Goal: Understand process/instructions: Learn how to perform a task or action

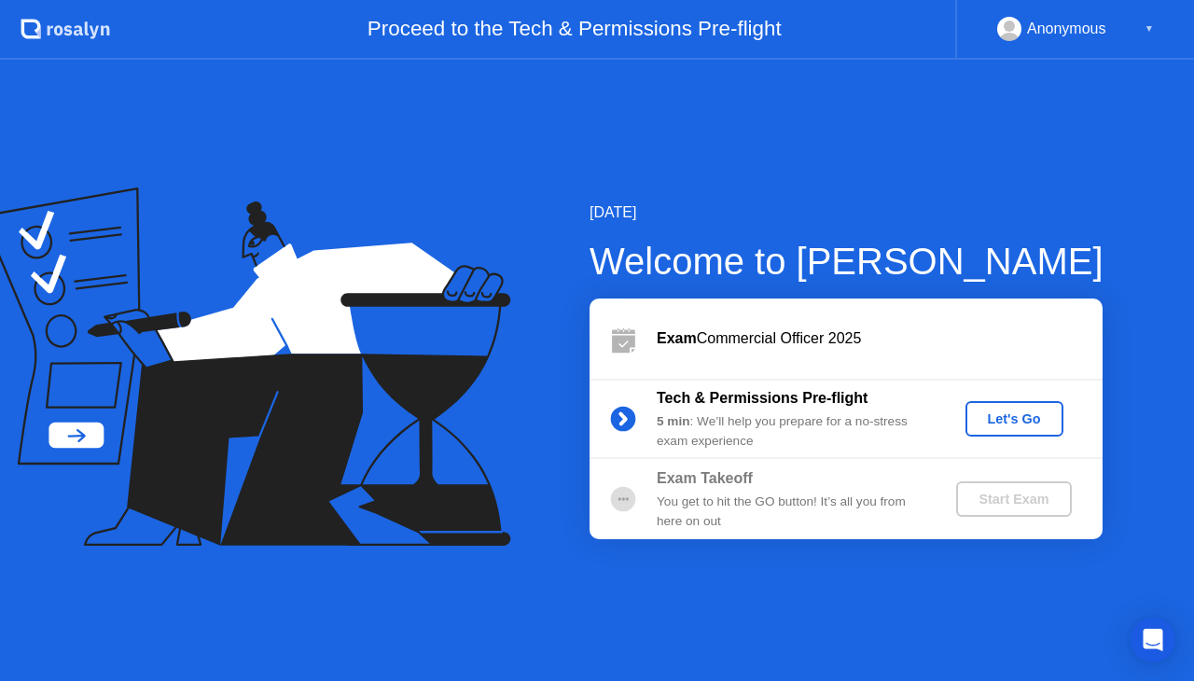
drag, startPoint x: 0, startPoint y: 0, endPoint x: 1014, endPoint y: 420, distance: 1097.8
click at [1014, 420] on div "Let's Go" at bounding box center [1014, 419] width 83 height 15
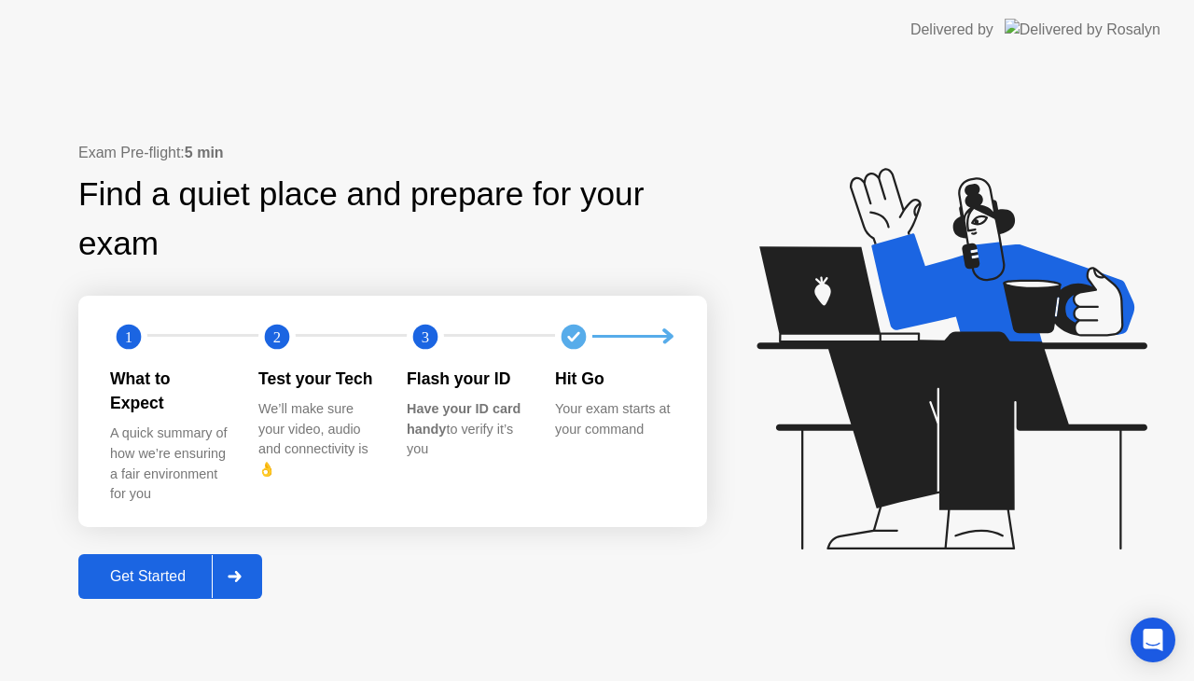
click at [170, 568] on div "Get Started" at bounding box center [148, 576] width 128 height 17
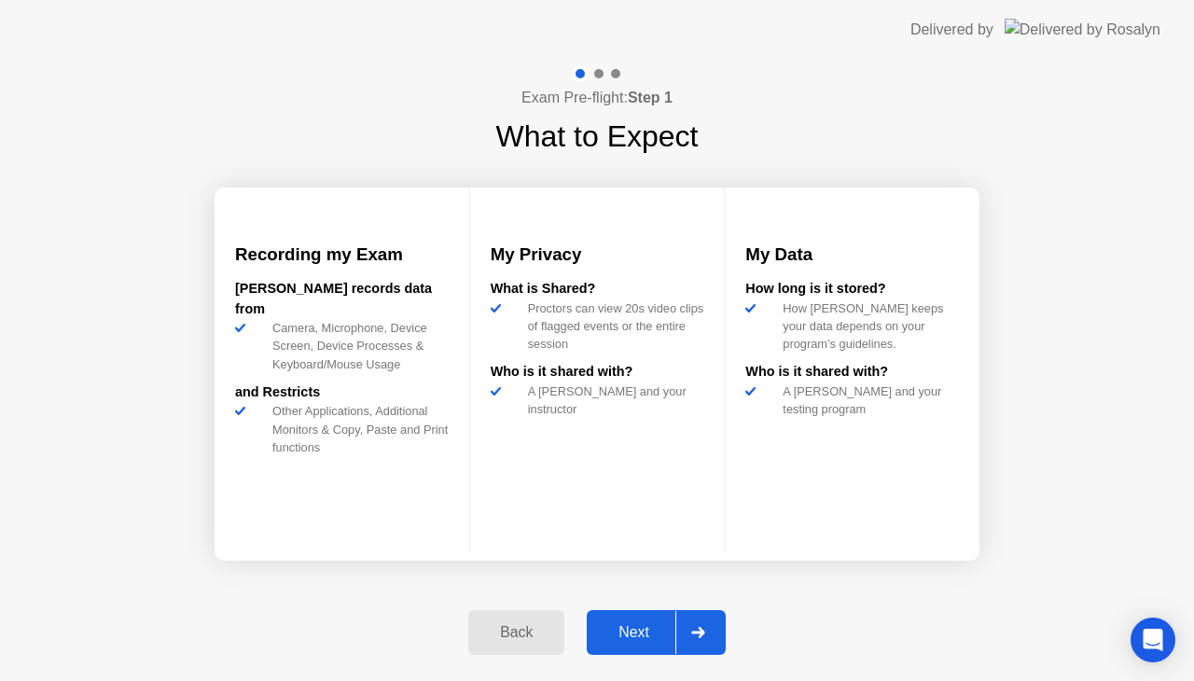
click at [618, 632] on div "Next" at bounding box center [634, 632] width 83 height 17
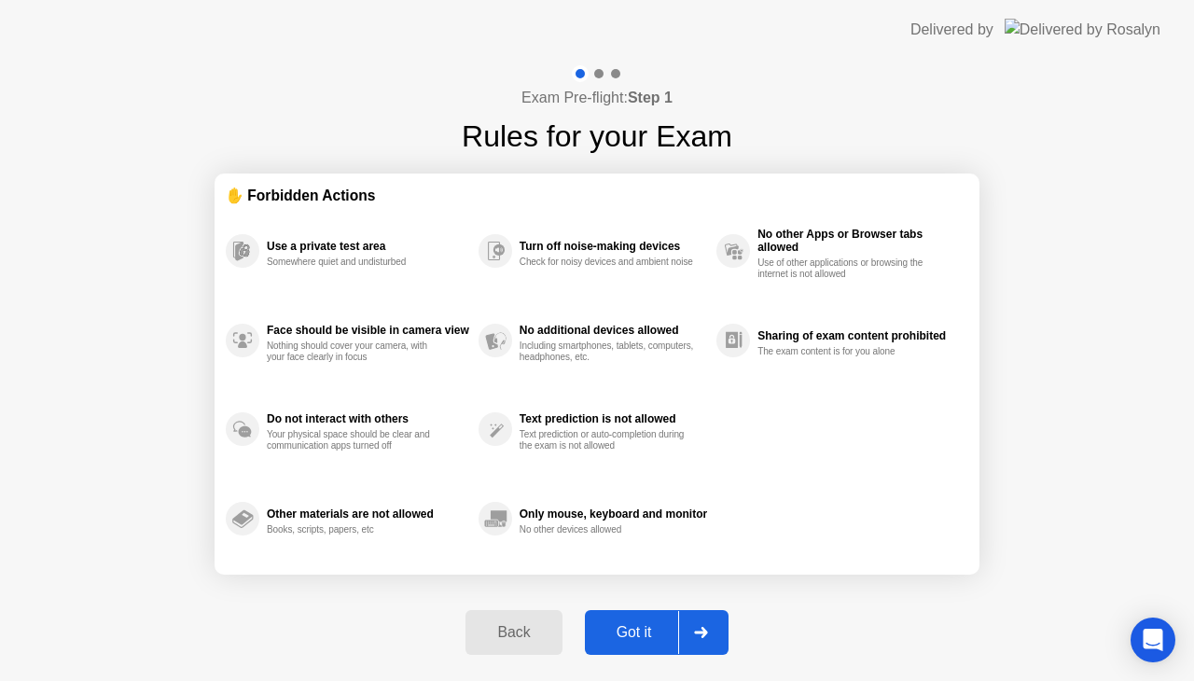
click at [618, 632] on div "Got it" at bounding box center [635, 632] width 88 height 17
select select "Available cameras"
select select "Available speakers"
select select "Available microphones"
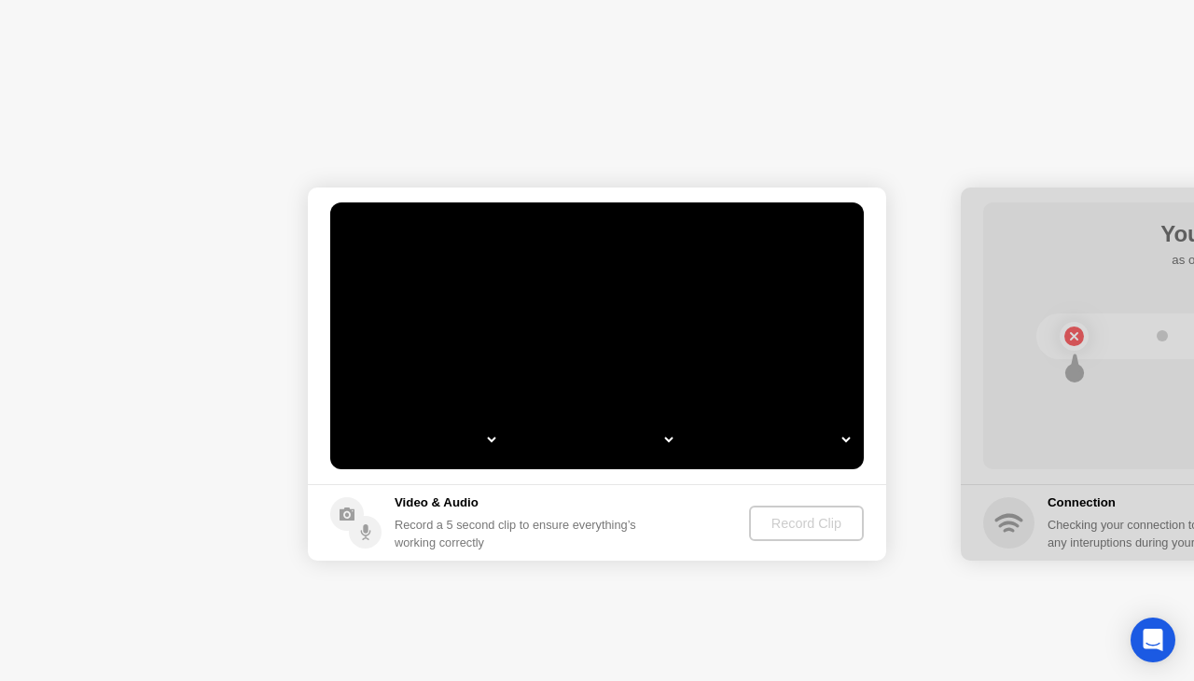
select select "**********"
select select "*******"
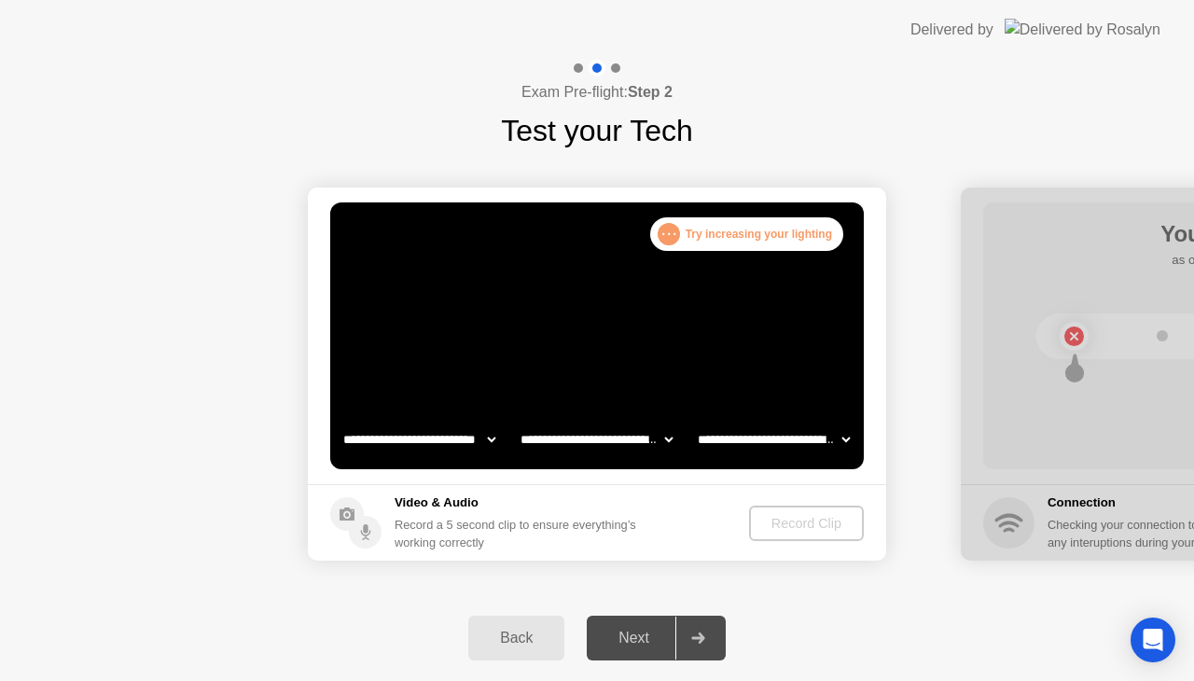
click at [341, 511] on icon at bounding box center [347, 514] width 15 height 13
click at [365, 536] on icon at bounding box center [366, 535] width 10 height 10
click at [345, 509] on icon at bounding box center [347, 514] width 15 height 13
click at [644, 638] on div "Next" at bounding box center [634, 638] width 83 height 17
click at [696, 635] on icon at bounding box center [698, 638] width 14 height 11
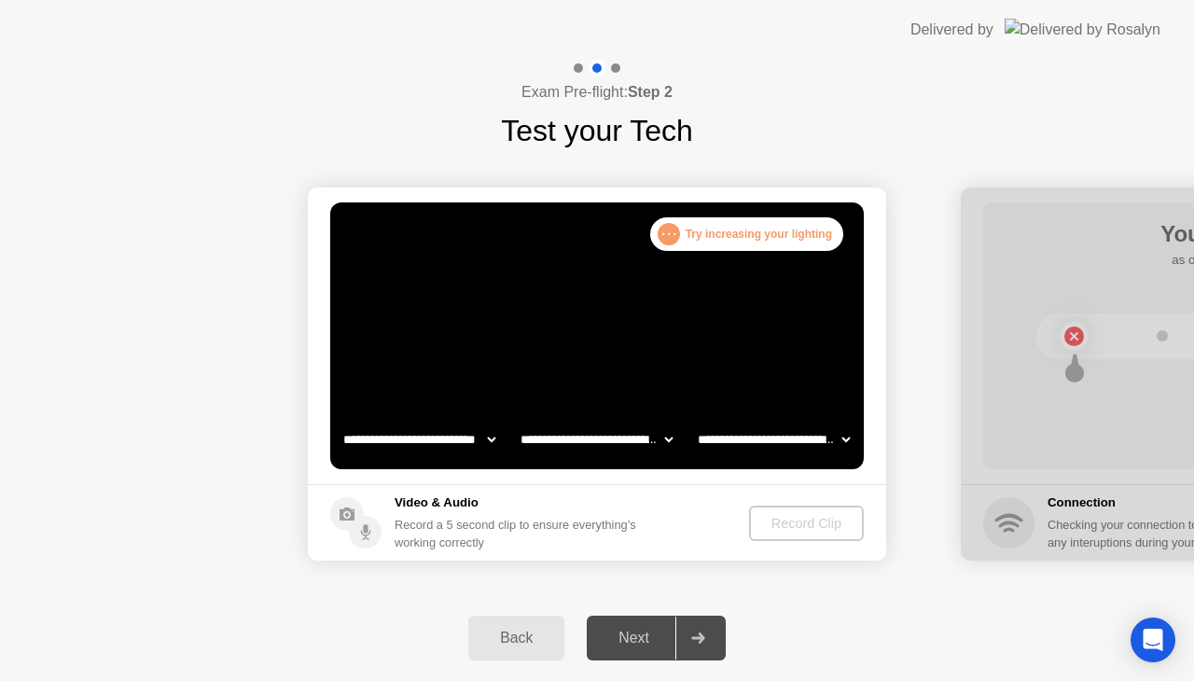
click at [696, 635] on icon at bounding box center [698, 638] width 14 height 11
click at [694, 633] on icon at bounding box center [698, 638] width 14 height 11
click at [1144, 634] on icon "Open Intercom Messenger" at bounding box center [1153, 640] width 24 height 24
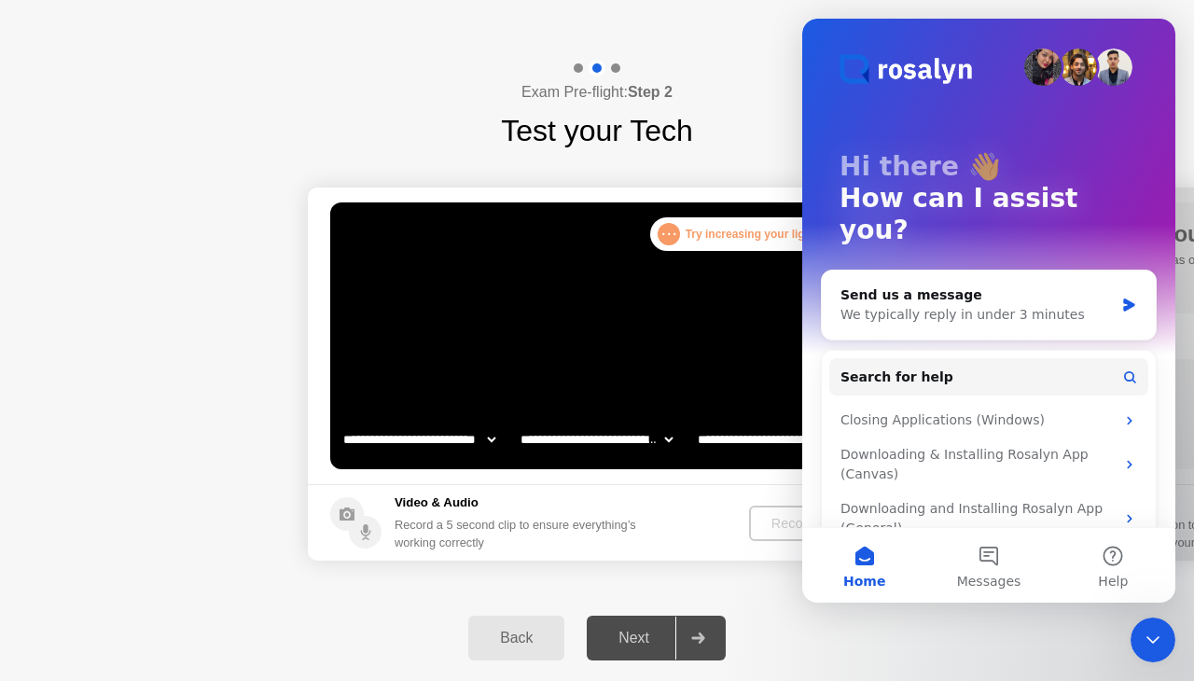
click at [871, 563] on button "Home" at bounding box center [864, 565] width 124 height 75
click at [1161, 632] on icon "Close Intercom Messenger" at bounding box center [1153, 640] width 22 height 22
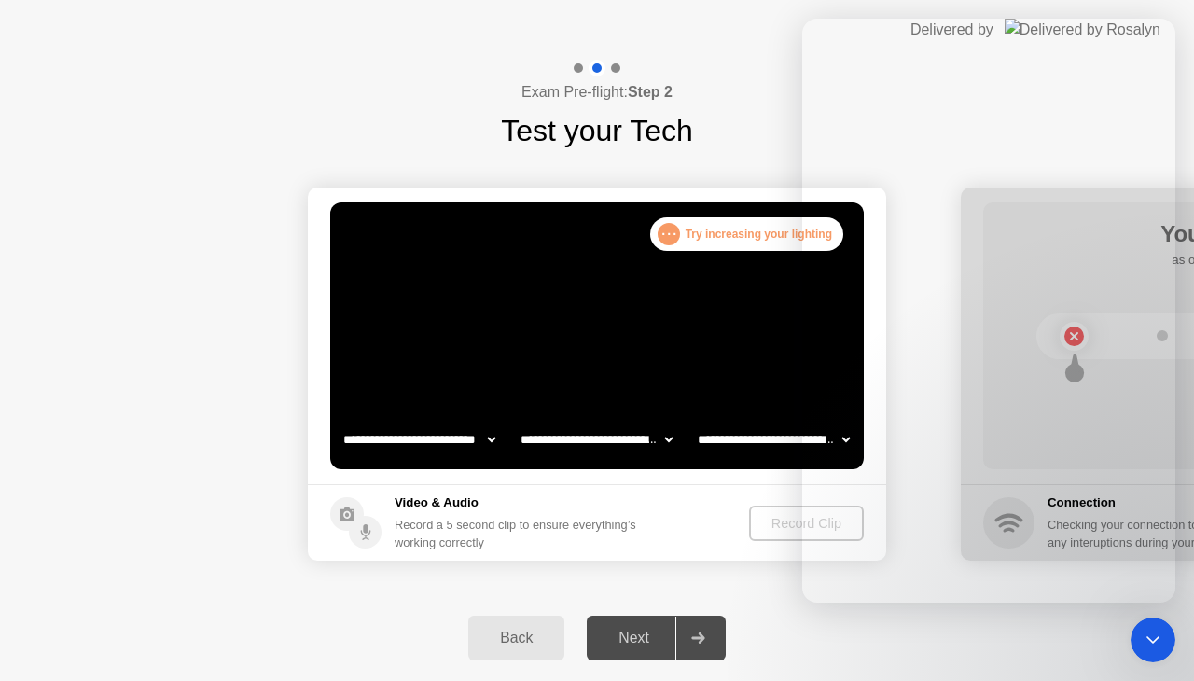
scroll to position [37, 0]
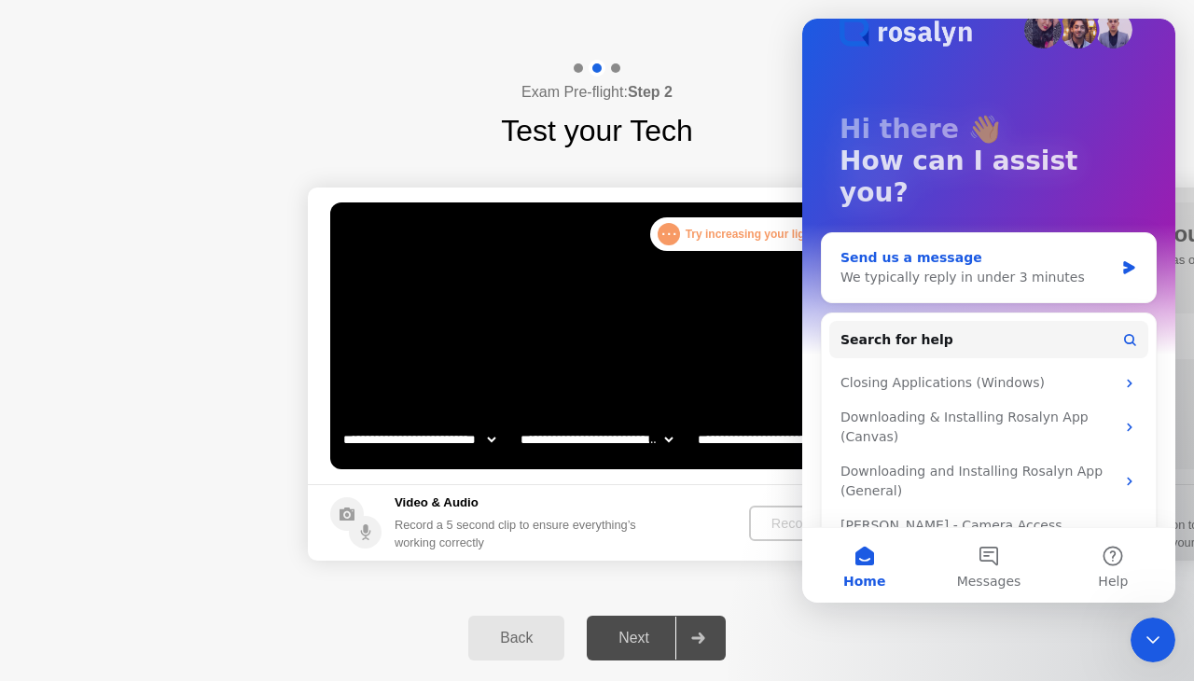
click at [1122, 260] on icon "Intercom messenger" at bounding box center [1130, 267] width 16 height 15
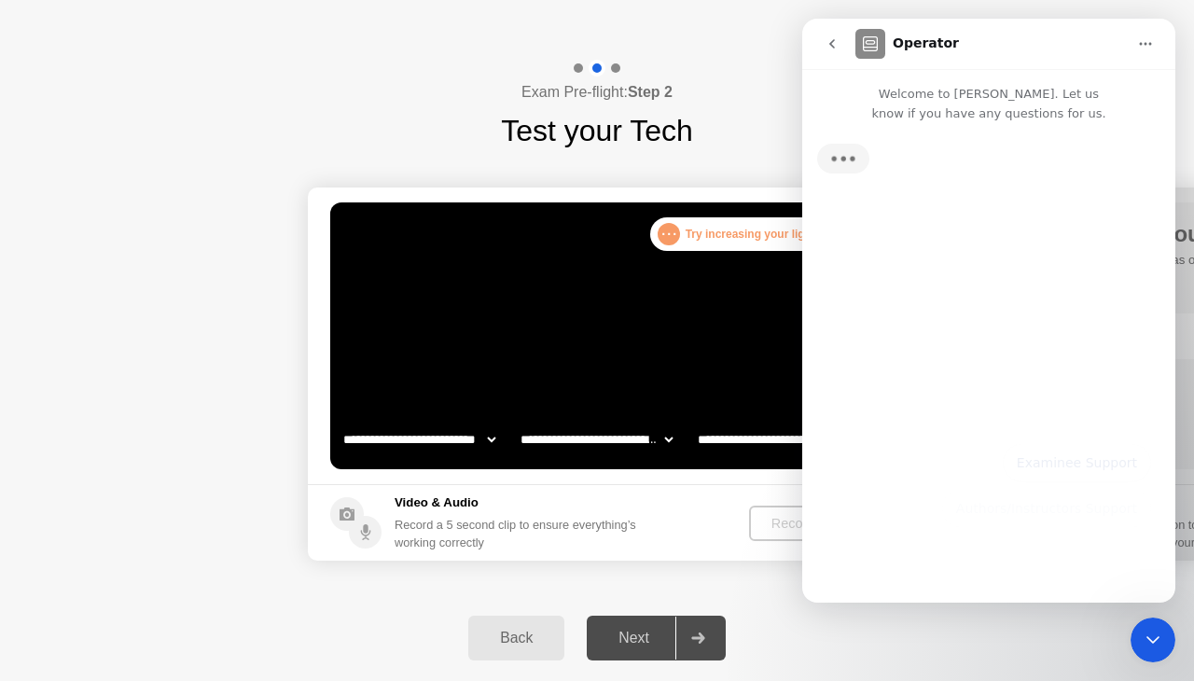
scroll to position [0, 0]
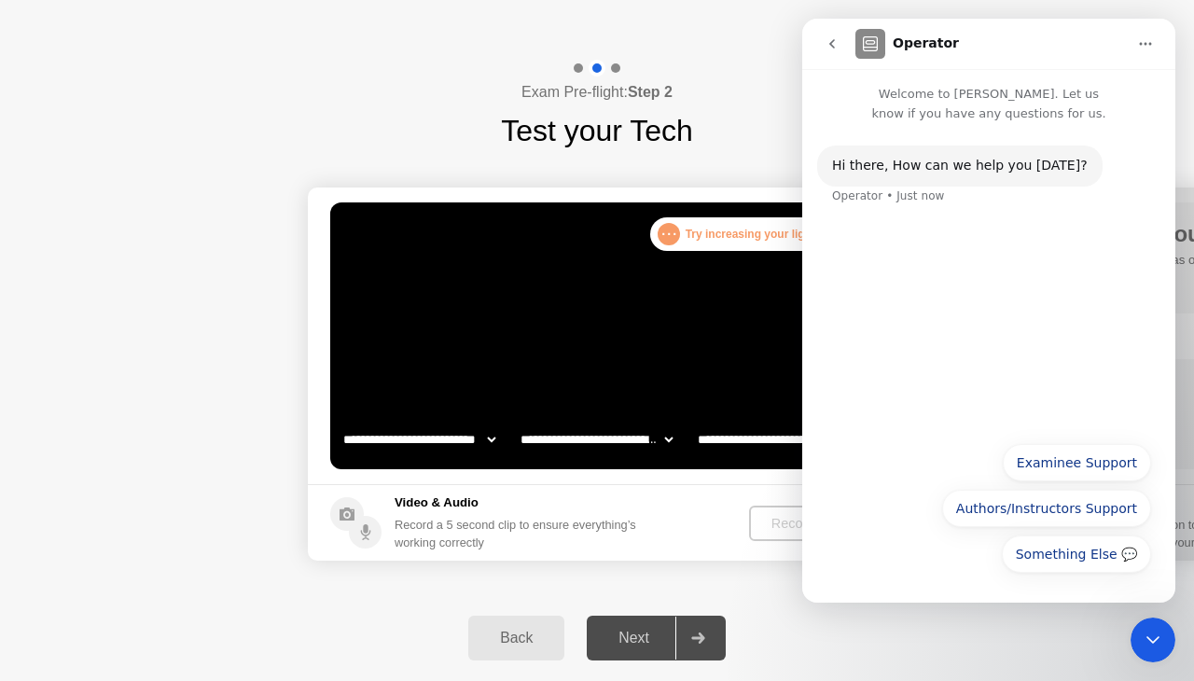
click at [1155, 45] on button "Home" at bounding box center [1145, 43] width 35 height 35
click at [828, 45] on icon "go back" at bounding box center [832, 43] width 15 height 15
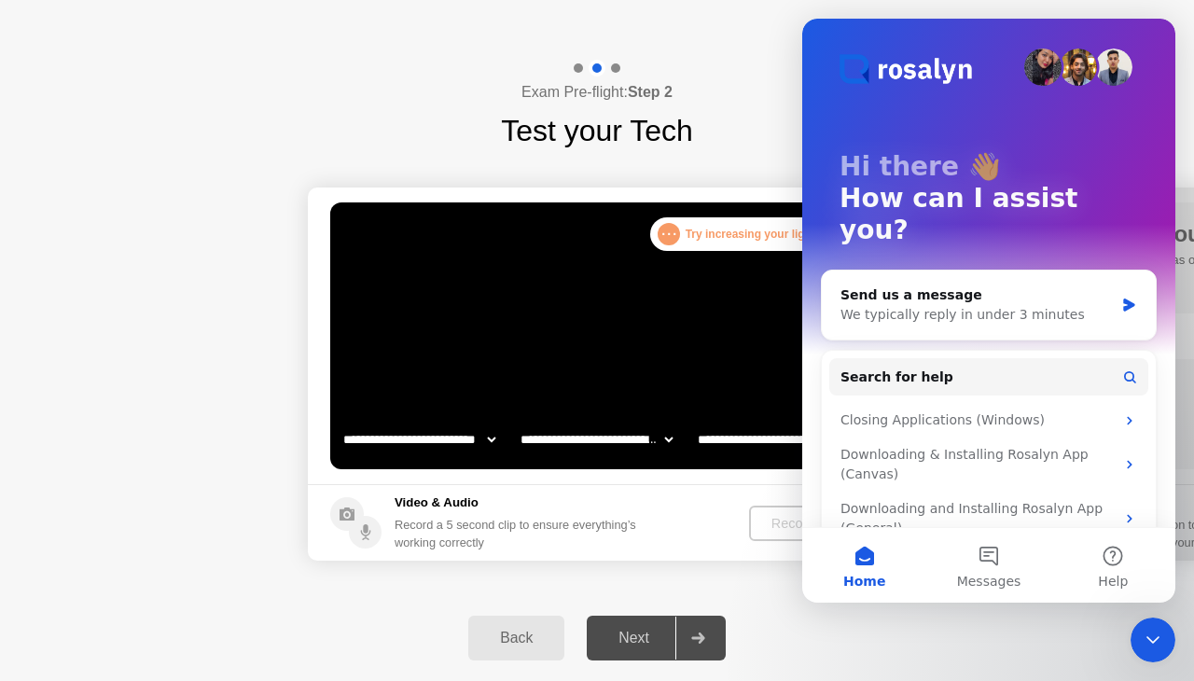
click at [899, 644] on div "Back Next" at bounding box center [597, 638] width 1194 height 86
click at [1148, 642] on icon "Close Intercom Messenger" at bounding box center [1153, 640] width 22 height 22
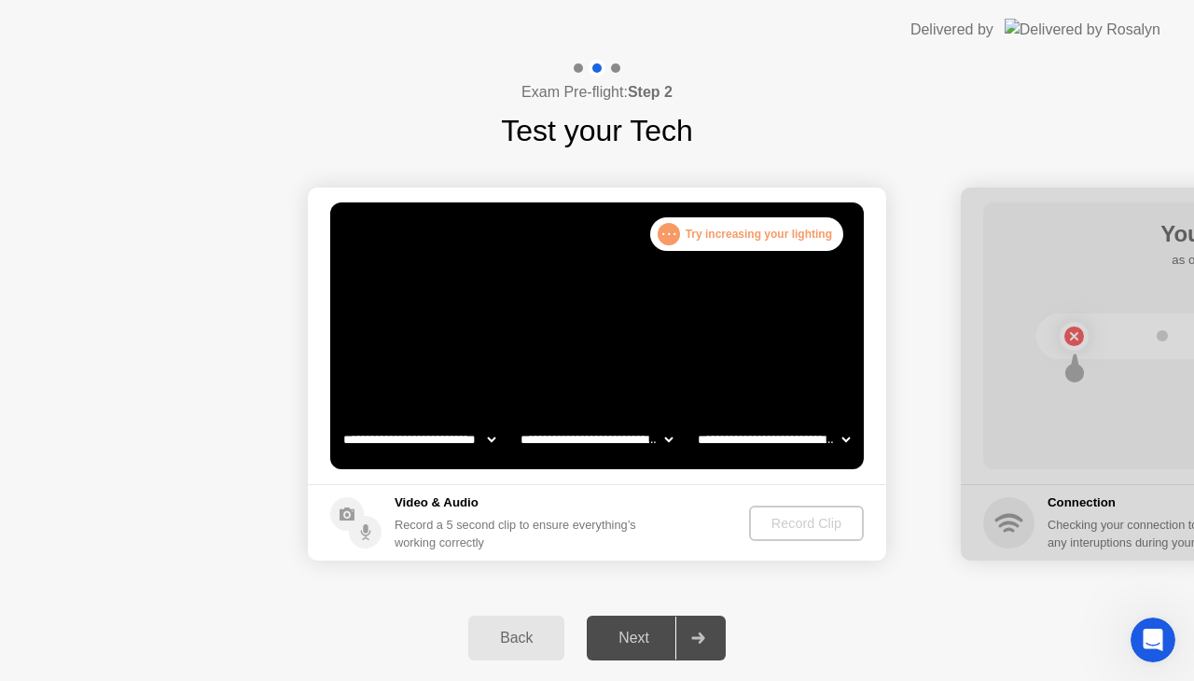
click at [640, 631] on div "Next" at bounding box center [634, 638] width 83 height 17
